Goal: Manage account settings

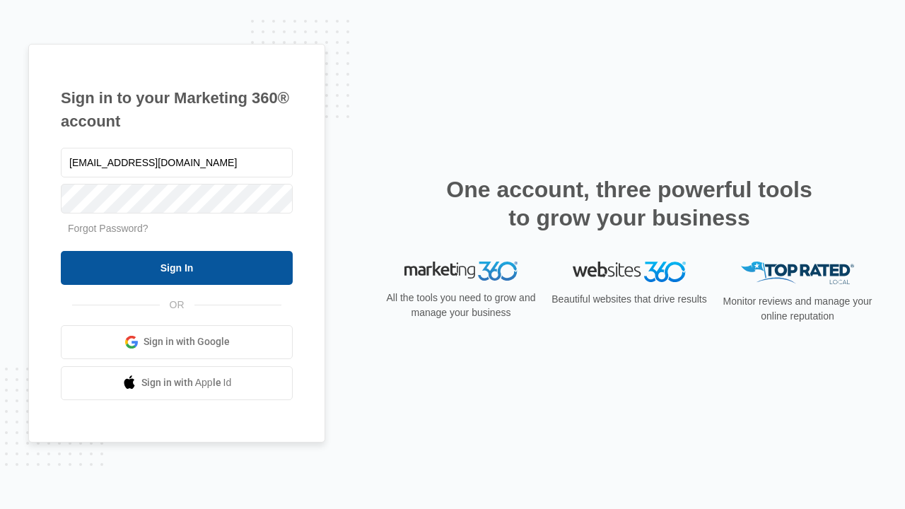
click at [177, 267] on input "Sign In" at bounding box center [177, 268] width 232 height 34
